Goal: Entertainment & Leisure: Consume media (video, audio)

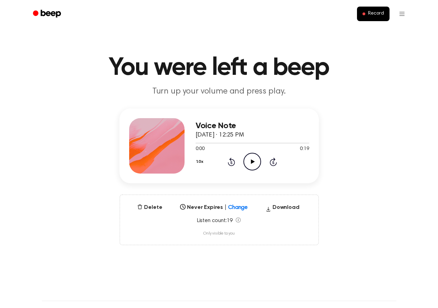
click at [253, 160] on icon "Play Audio" at bounding box center [253, 162] width 18 height 18
click at [247, 159] on icon "Play Audio" at bounding box center [253, 162] width 18 height 18
click at [256, 163] on icon "Play Audio" at bounding box center [253, 162] width 18 height 18
